Goal: Information Seeking & Learning: Find specific fact

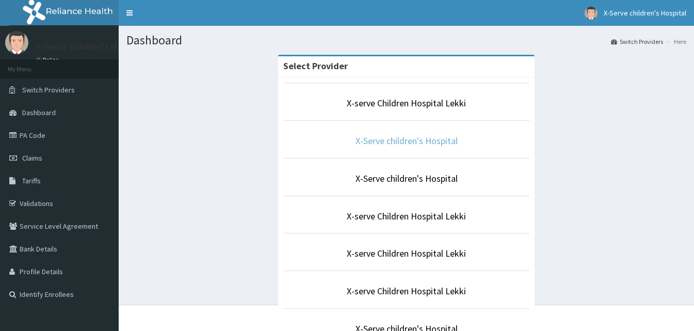
click at [419, 141] on link "X-Serve children's Hospital" at bounding box center [407, 141] width 102 height 12
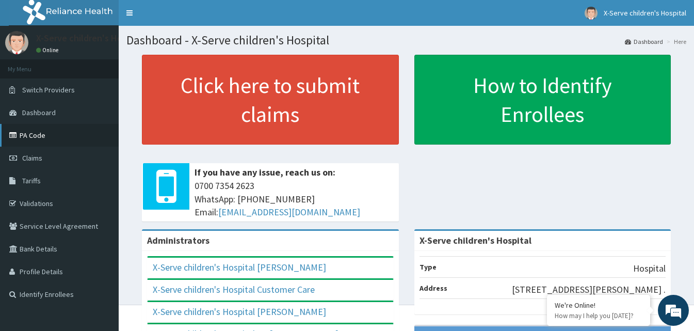
click at [34, 131] on link "PA Code" at bounding box center [59, 135] width 119 height 23
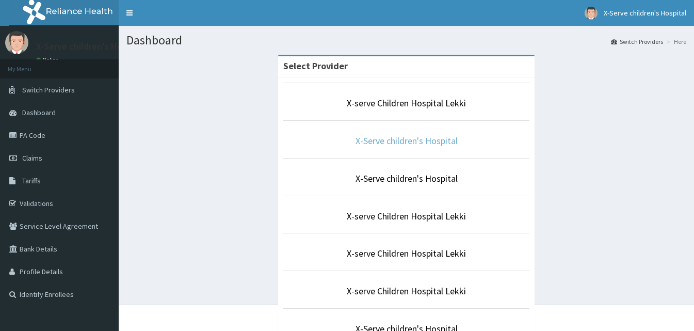
click at [423, 142] on link "X-Serve children's Hospital" at bounding box center [407, 141] width 102 height 12
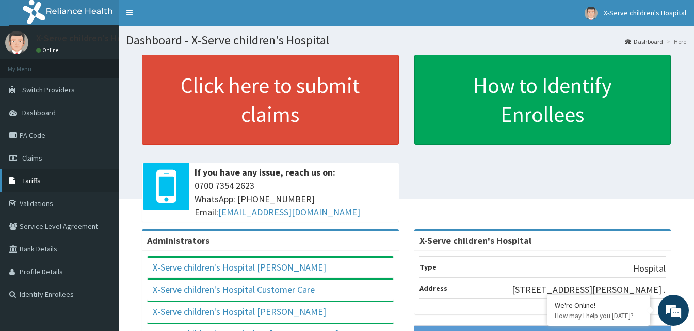
click at [36, 182] on span "Tariffs" at bounding box center [31, 180] width 19 height 9
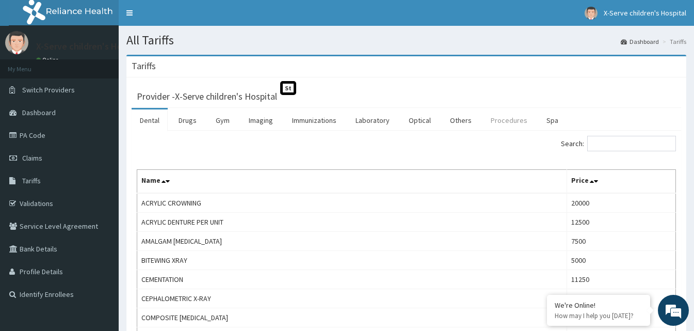
click at [499, 122] on link "Procedures" at bounding box center [509, 120] width 53 height 22
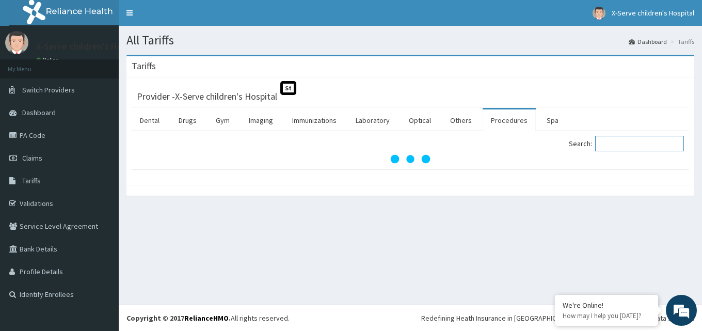
click at [617, 141] on input "Search:" at bounding box center [639, 143] width 89 height 15
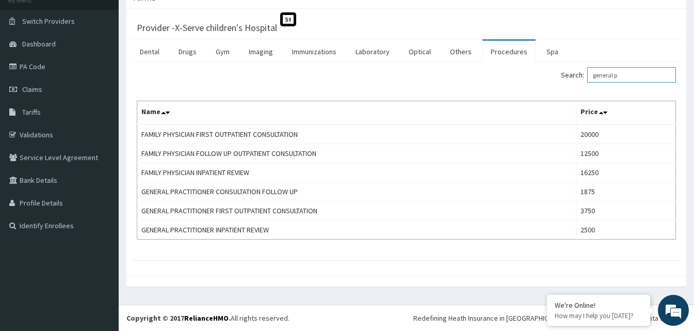
scroll to position [69, 0]
type input "general p"
click at [356, 44] on link "Laboratory" at bounding box center [372, 52] width 51 height 22
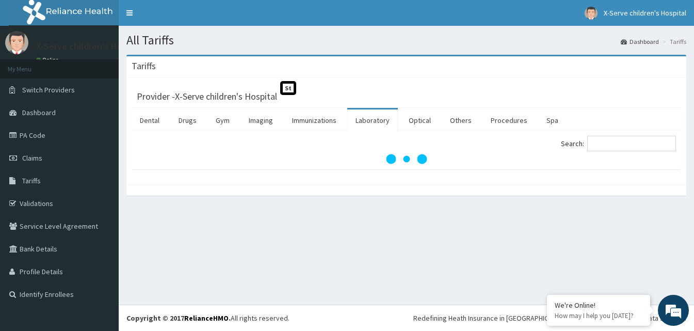
scroll to position [0, 0]
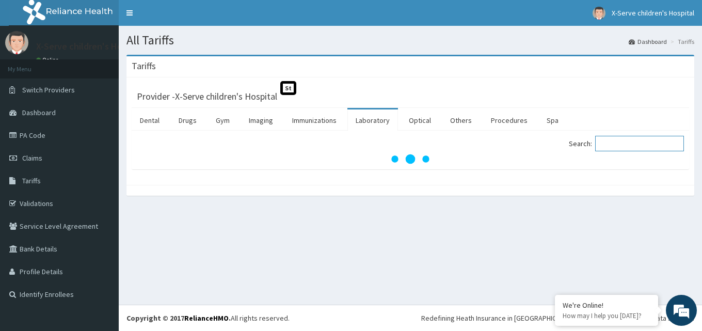
click at [621, 146] on input "Search:" at bounding box center [639, 143] width 89 height 15
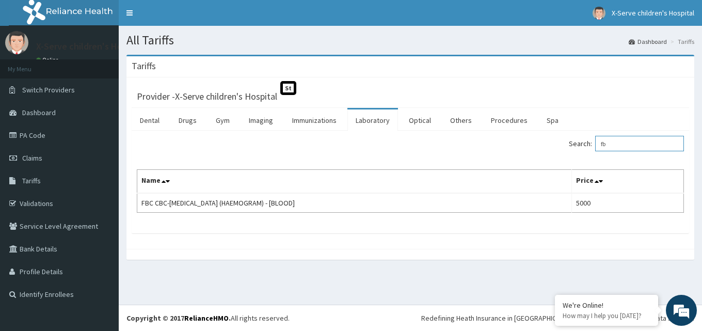
type input "f"
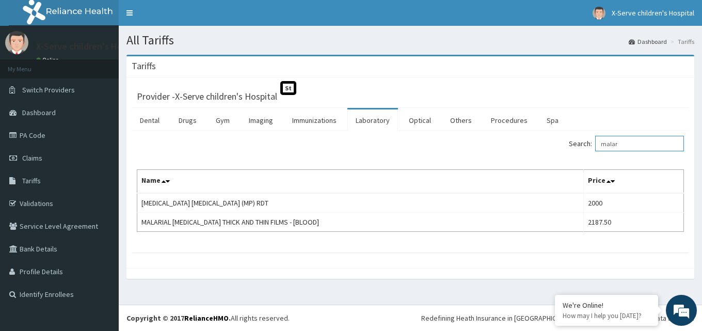
type input "malar"
click at [185, 115] on link "Drugs" at bounding box center [187, 120] width 35 height 22
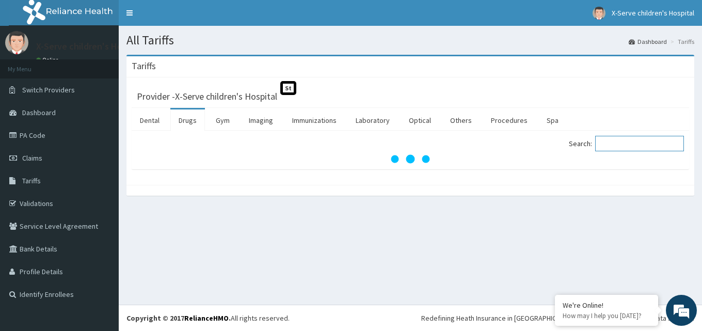
click at [637, 139] on input "Search:" at bounding box center [639, 143] width 89 height 15
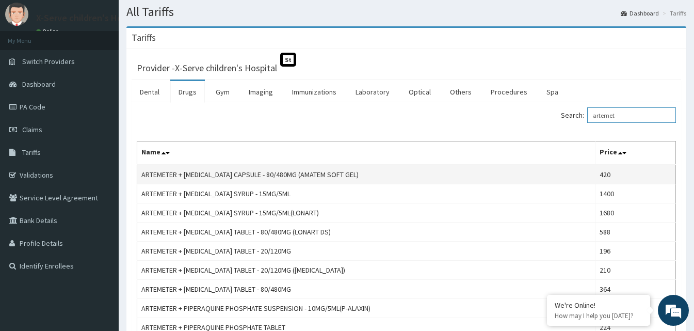
scroll to position [52, 0]
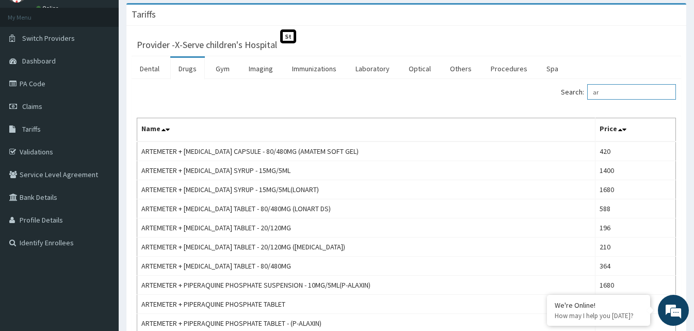
type input "a"
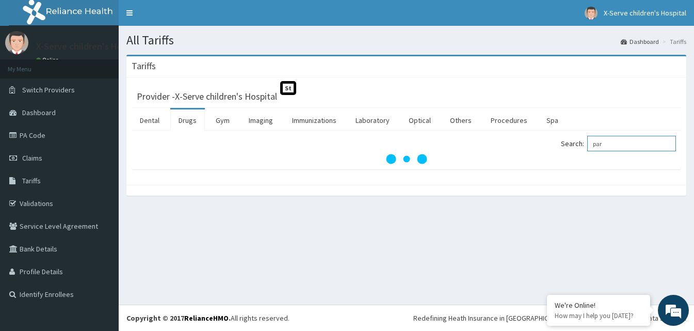
scroll to position [0, 0]
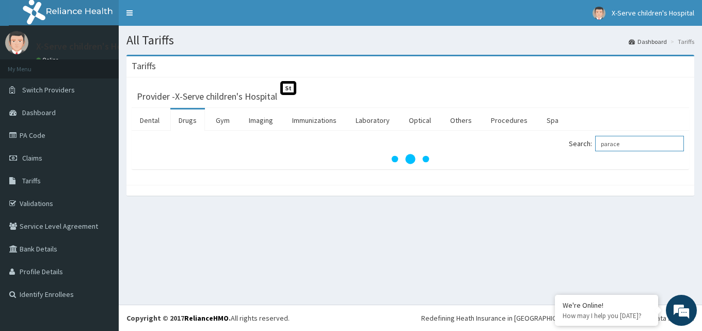
type input "parace"
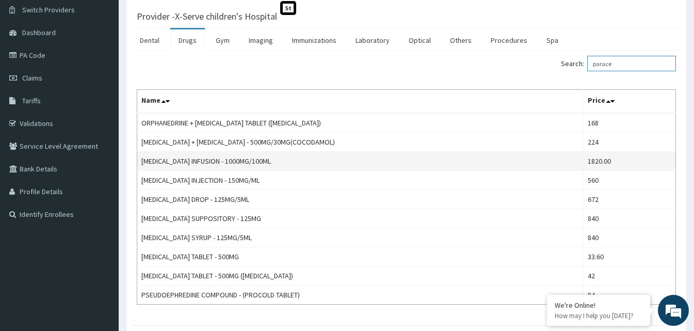
scroll to position [103, 0]
